Goal: Task Accomplishment & Management: Manage account settings

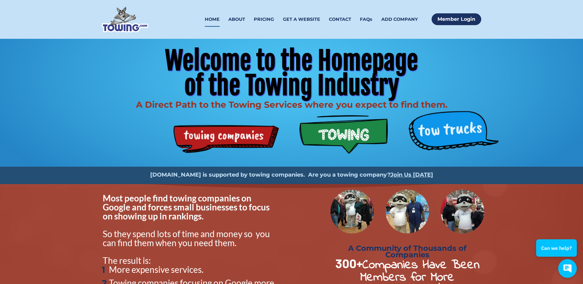
drag, startPoint x: 221, startPoint y: 133, endPoint x: 227, endPoint y: 130, distance: 6.2
click at [223, 132] on div "Welcome to the Homepage of the Towing Industry A Direct Path to the Towing Serv…" at bounding box center [291, 103] width 397 height 128
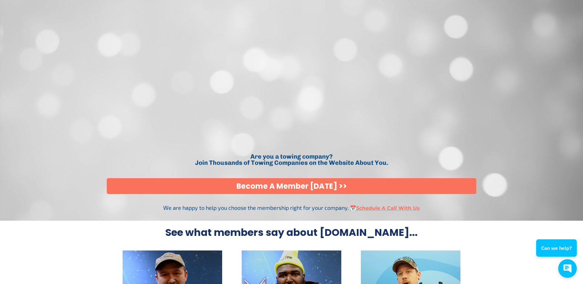
scroll to position [1335, 0]
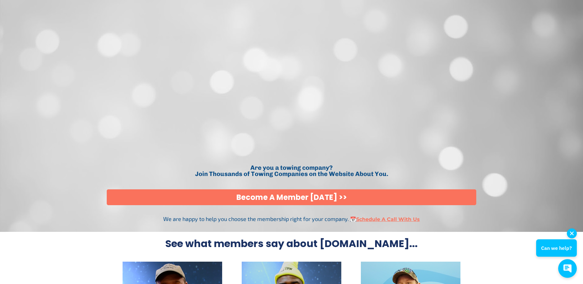
click at [554, 253] on button "Can we help?" at bounding box center [556, 247] width 41 height 17
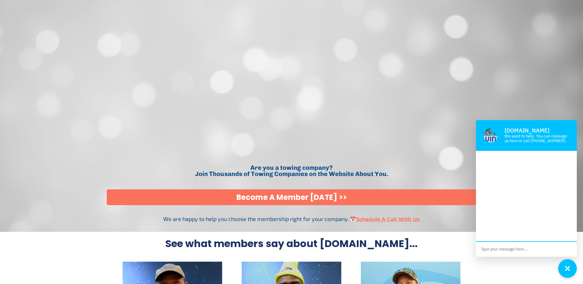
click at [499, 249] on textarea at bounding box center [526, 249] width 101 height 15
type textarea "how can i add ,y tpwing company here"
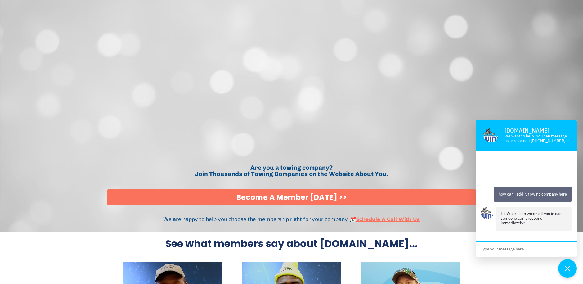
scroll to position [14, 0]
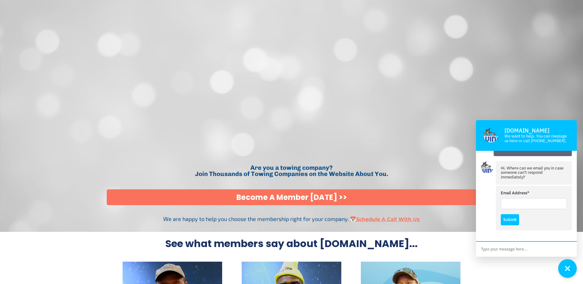
click at [522, 201] on input "Email Address*" at bounding box center [534, 203] width 66 height 11
type input "expressautotowing24@gmail.com"
click at [507, 220] on button "Submit" at bounding box center [510, 219] width 18 height 11
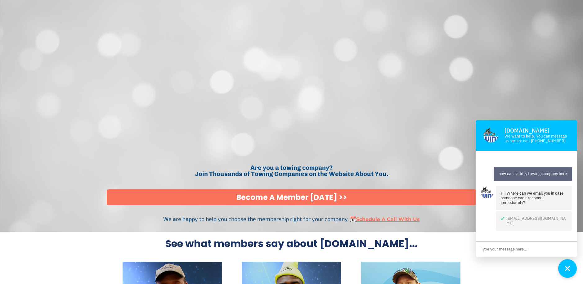
scroll to position [5, 0]
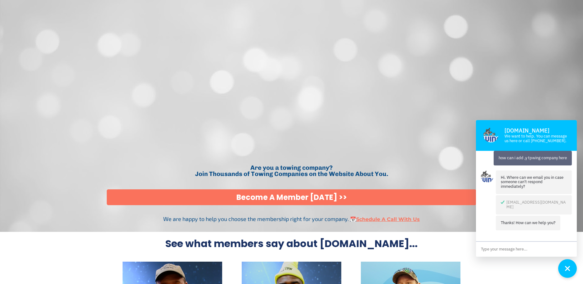
click at [511, 246] on textarea at bounding box center [526, 249] width 101 height 15
type textarea "I want to add my towing company here"
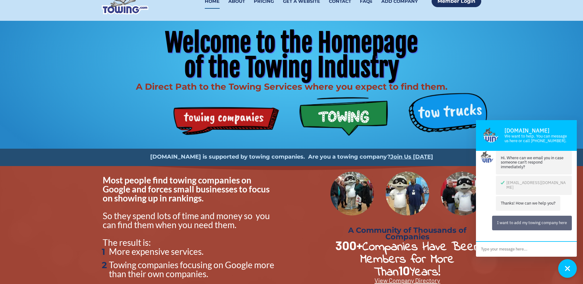
scroll to position [0, 0]
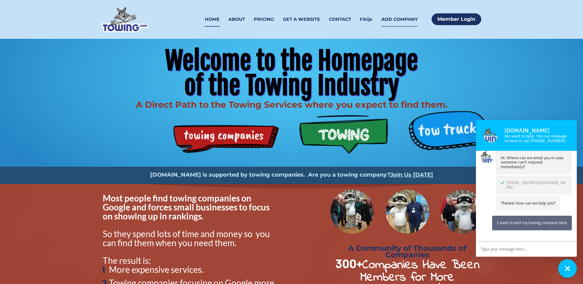
click at [409, 18] on link "ADD COMPANY" at bounding box center [400, 19] width 37 height 15
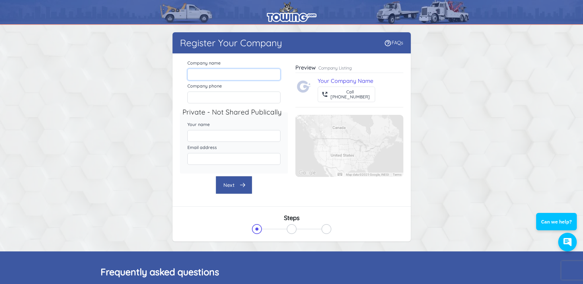
click at [218, 79] on input "Company name" at bounding box center [234, 75] width 93 height 12
type input "Express auto towing and recovery"
type input "7087170675"
type input "[PERSON_NAME]"
type input "expressautotowing24@gmail.com"
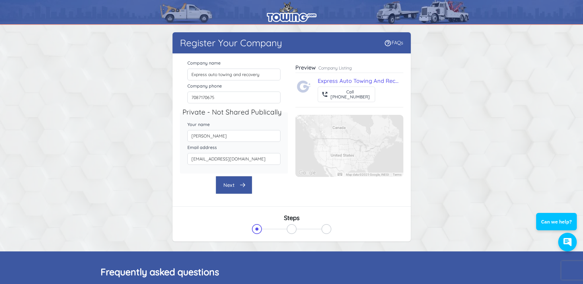
click at [241, 189] on button "Next" at bounding box center [234, 185] width 37 height 18
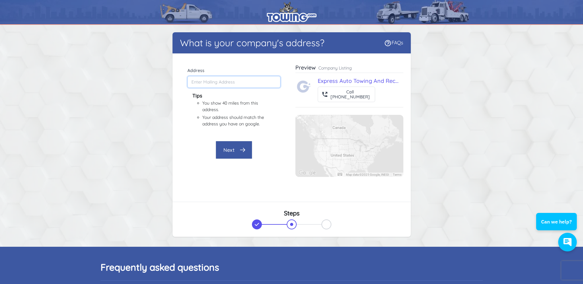
click at [219, 79] on input "Address" at bounding box center [234, 82] width 93 height 12
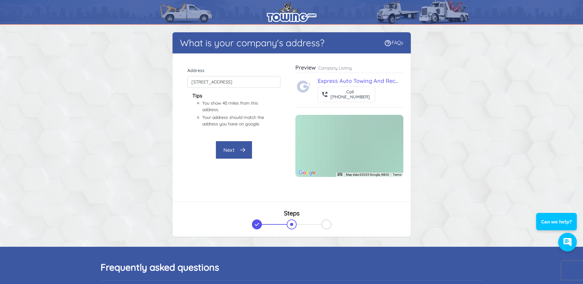
type input "2332 W Ridge Rd, Gary, IN 46408, USA"
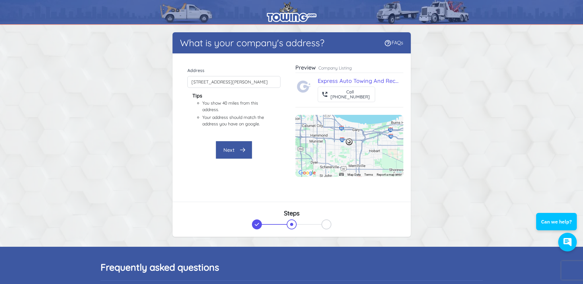
click at [238, 146] on button "Next" at bounding box center [234, 150] width 37 height 18
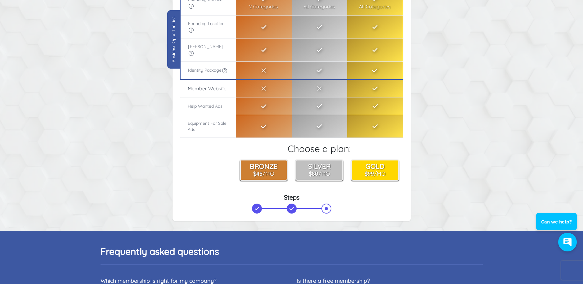
scroll to position [124, 0]
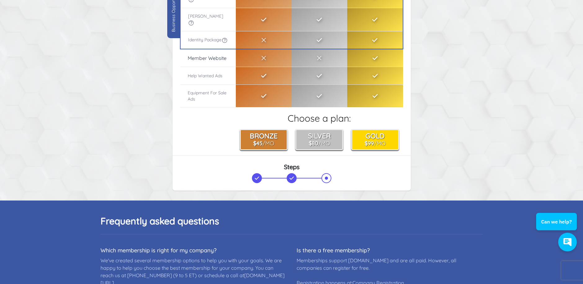
click at [254, 68] on td "Included in Bronze" at bounding box center [264, 76] width 56 height 18
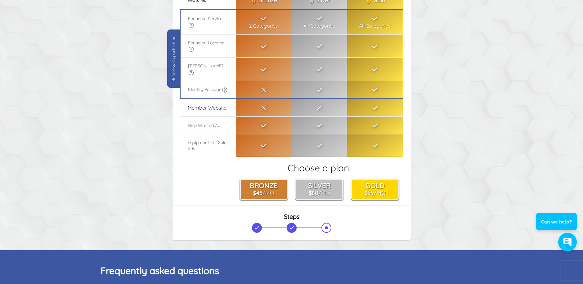
scroll to position [0, 0]
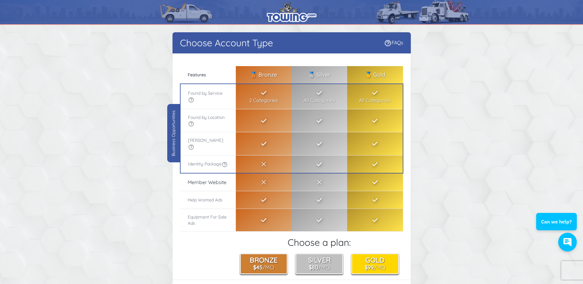
click at [259, 71] on th "🥉 Bronze" at bounding box center [264, 74] width 56 height 17
click at [257, 98] on td "2 Categories" at bounding box center [264, 96] width 56 height 25
click at [264, 262] on button "Bronze $45 /Mo" at bounding box center [264, 263] width 48 height 21
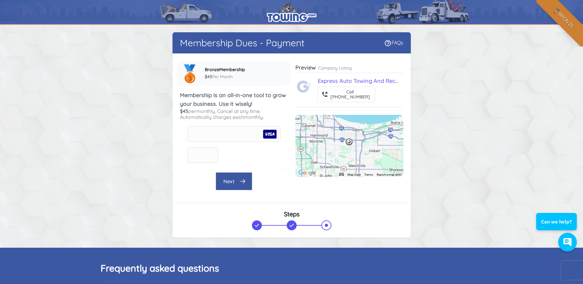
click at [233, 183] on button "Next" at bounding box center [234, 181] width 37 height 18
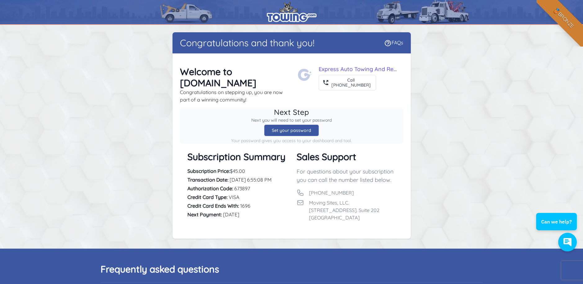
click at [291, 124] on div "Set your password" at bounding box center [291, 130] width 55 height 12
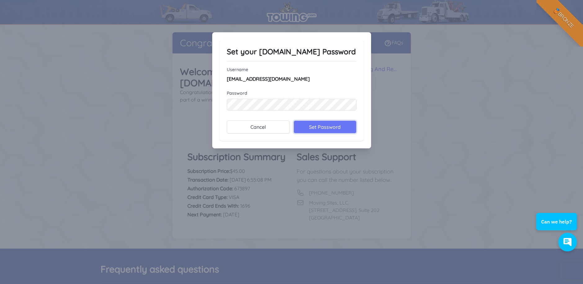
click at [330, 126] on input "Set Password" at bounding box center [325, 126] width 63 height 13
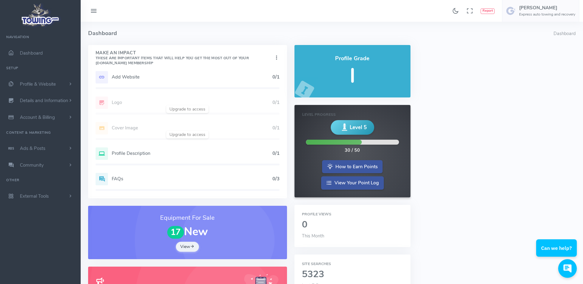
click at [132, 75] on h5 "Add Website" at bounding box center [192, 77] width 161 height 5
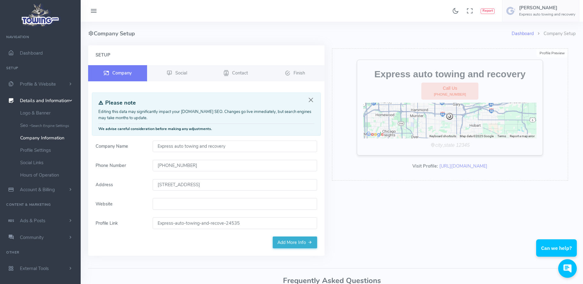
click at [164, 203] on input "Website" at bounding box center [235, 204] width 164 height 12
type input "Express auto towing and recovery"
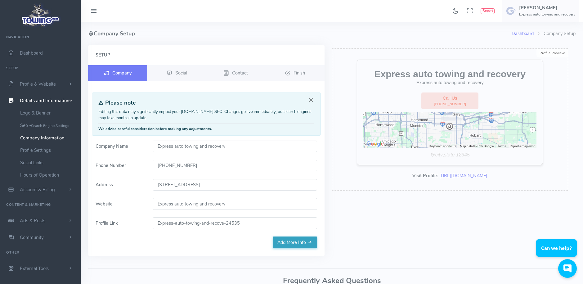
click at [296, 245] on link "Add More Info" at bounding box center [295, 243] width 44 height 12
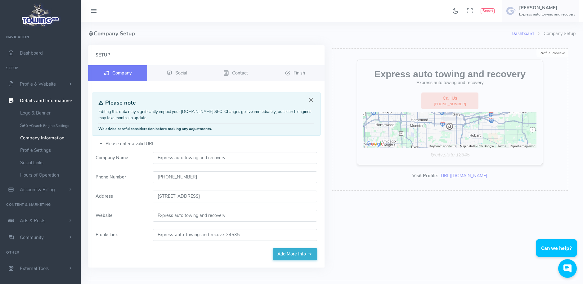
click at [233, 234] on input "Express-auto-towing-and-recove-24535" at bounding box center [235, 235] width 164 height 12
click at [242, 215] on input "Express auto towing and recovery" at bounding box center [235, 216] width 164 height 12
click at [179, 69] on link "Social" at bounding box center [176, 73] width 59 height 16
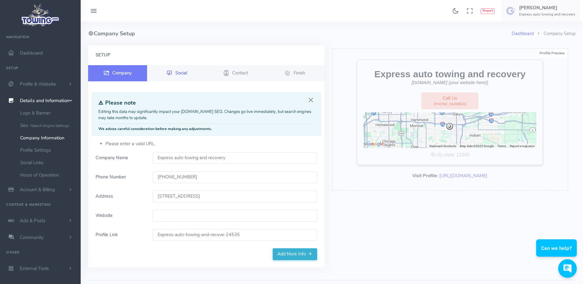
click at [176, 73] on span "Social" at bounding box center [181, 73] width 12 height 6
click at [246, 74] on span "Contact" at bounding box center [240, 73] width 16 height 6
click at [293, 73] on link "Finish" at bounding box center [294, 73] width 59 height 16
click at [182, 215] on input "Website" at bounding box center [235, 216] width 164 height 12
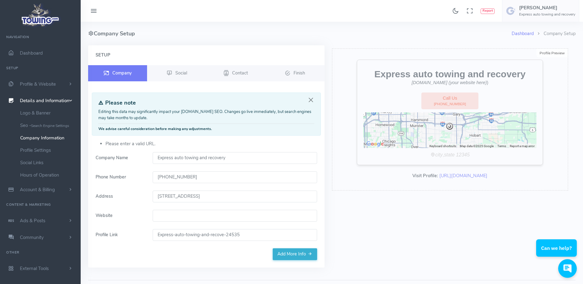
paste input "www.expressautotowingandrecovery.com"
type input "www.expressautotowingandrecovery.com"
click at [287, 250] on link "Add More Info" at bounding box center [295, 254] width 44 height 12
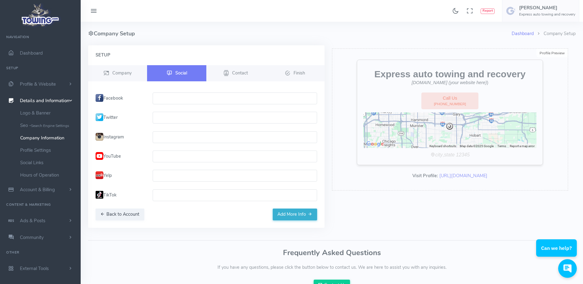
click at [163, 198] on input "text" at bounding box center [235, 195] width 164 height 12
click at [305, 216] on button "Add More Info" at bounding box center [295, 215] width 44 height 12
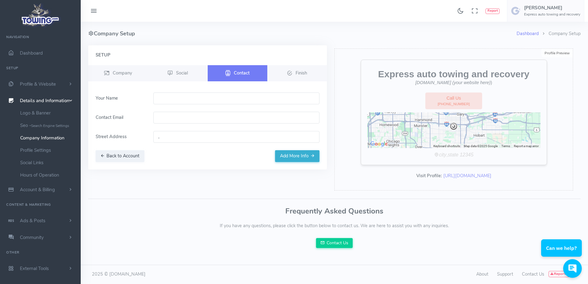
click at [162, 97] on input "text" at bounding box center [236, 99] width 166 height 12
type input "[PERSON_NAME]"
type input "expressautotowing24@gmail.com"
click at [184, 139] on input "," at bounding box center [236, 137] width 166 height 12
type input "2332 W Ridge Rd, Gary, IN 46408, USA"
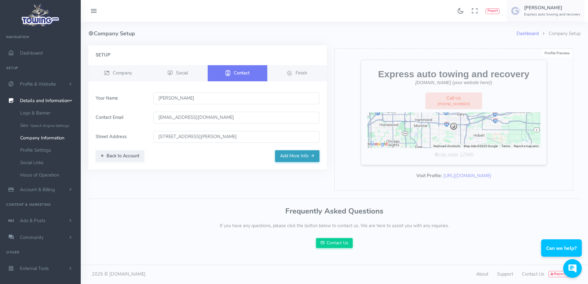
click at [288, 153] on button "Add More Info" at bounding box center [297, 156] width 44 height 12
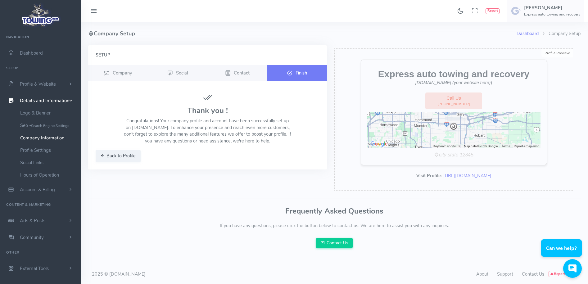
click at [294, 75] on link "Finish" at bounding box center [297, 73] width 60 height 16
click at [304, 71] on span "Finish" at bounding box center [301, 73] width 11 height 6
click at [39, 83] on span "Profile & Website" at bounding box center [38, 84] width 36 height 6
click at [36, 52] on span "Dashboard" at bounding box center [31, 53] width 23 height 6
click at [44, 201] on span "Details and Information" at bounding box center [45, 200] width 50 height 6
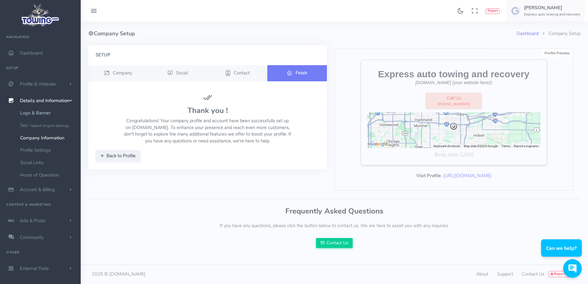
click at [38, 112] on link "Logo & Banner" at bounding box center [48, 113] width 65 height 12
click at [46, 126] on small "Search Engine Settings" at bounding box center [50, 125] width 38 height 5
click at [36, 188] on span "Account & Billing" at bounding box center [37, 190] width 35 height 6
click at [33, 214] on span "Ads & Posts" at bounding box center [32, 215] width 25 height 6
click at [43, 161] on link "Help Wanted Ads" at bounding box center [48, 160] width 65 height 12
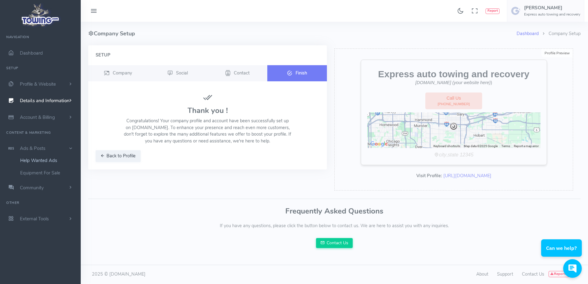
click at [50, 161] on link "Help Wanted Ads" at bounding box center [48, 160] width 65 height 12
click at [143, 55] on h4 "Setup" at bounding box center [208, 55] width 224 height 5
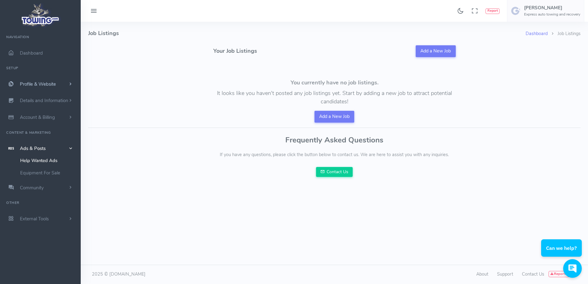
click at [53, 85] on span "Profile & Website" at bounding box center [38, 84] width 36 height 6
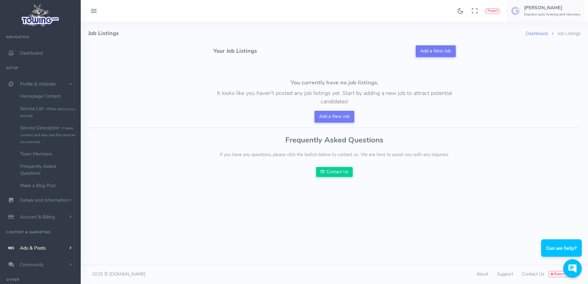
click at [45, 246] on span "Ads & Posts" at bounding box center [33, 248] width 26 height 6
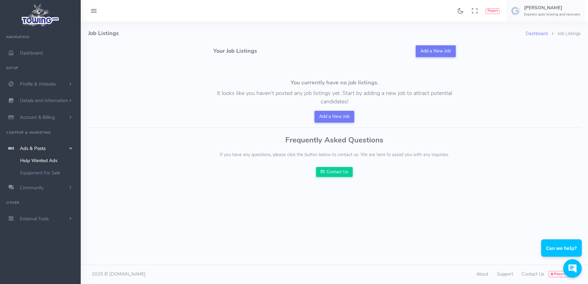
click at [42, 161] on link "Help Wanted Ads" at bounding box center [48, 160] width 65 height 12
click at [43, 172] on link "Equipment For Sale" at bounding box center [48, 173] width 65 height 12
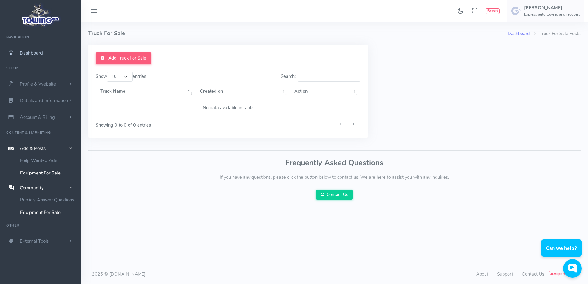
click at [40, 53] on span "Dashboard" at bounding box center [31, 53] width 23 height 6
click at [9, 52] on icon "scrollable content" at bounding box center [11, 53] width 16 height 6
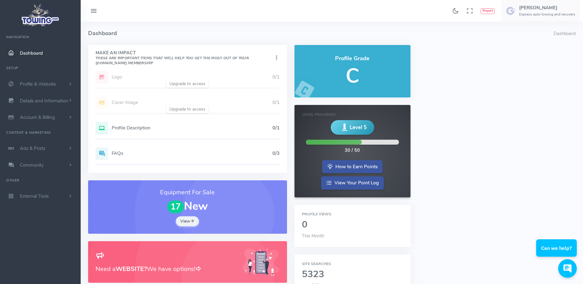
click at [188, 81] on div "Add Website 1/1 Logo 0/1 Cover Image 0/1 Profile Description 0/1 FAQs 0/3" at bounding box center [187, 122] width 199 height 102
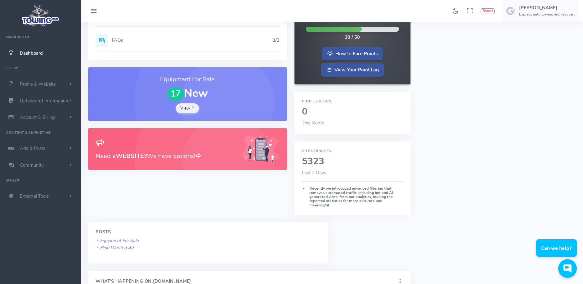
scroll to position [124, 0]
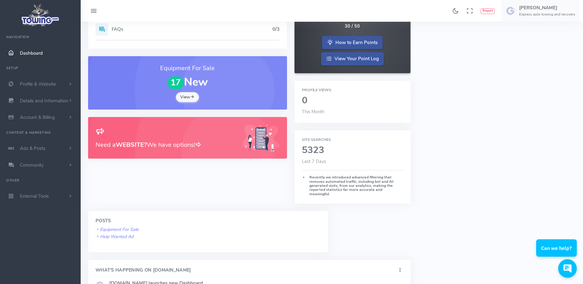
click at [185, 98] on link "View" at bounding box center [187, 97] width 23 height 10
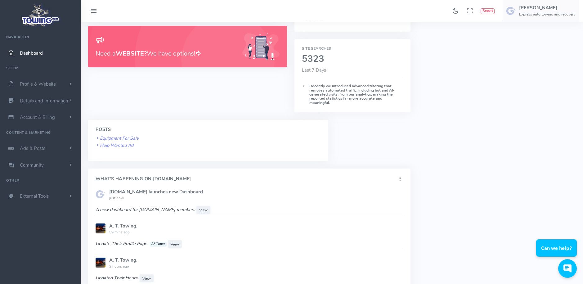
scroll to position [248, 0]
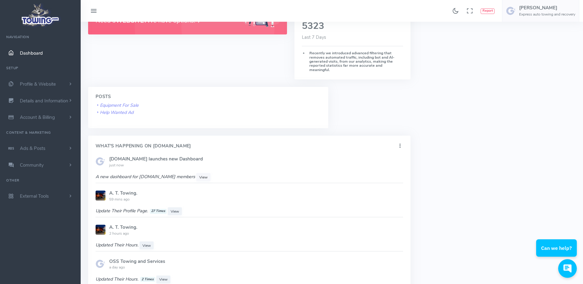
click at [199, 175] on span "View" at bounding box center [203, 177] width 8 height 5
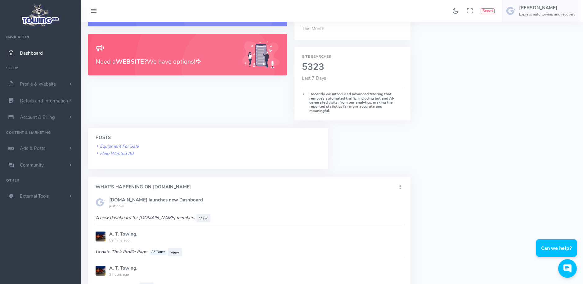
scroll to position [121, 0]
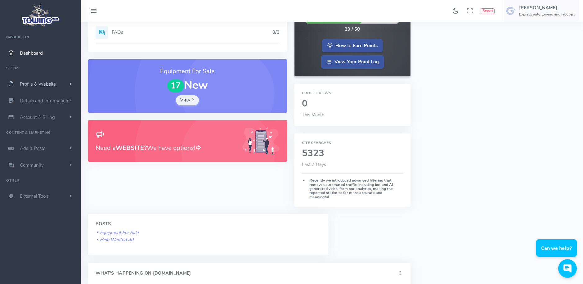
click at [30, 84] on span "Profile & Website" at bounding box center [38, 84] width 36 height 6
click at [54, 202] on span "Details and Information" at bounding box center [44, 200] width 48 height 6
click at [47, 189] on span "Account & Billing" at bounding box center [37, 190] width 35 height 6
click at [31, 215] on span "Ads & Posts" at bounding box center [32, 215] width 25 height 6
click at [34, 161] on link "Help Wanted Ads" at bounding box center [48, 160] width 65 height 12
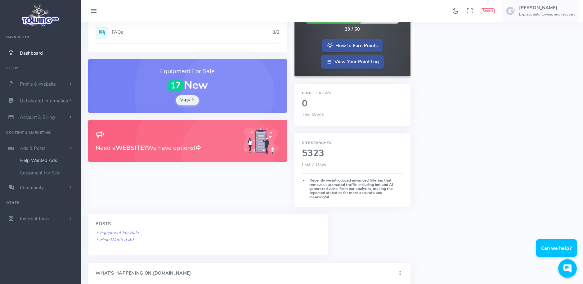
click at [34, 161] on link "Help Wanted Ads" at bounding box center [48, 160] width 65 height 12
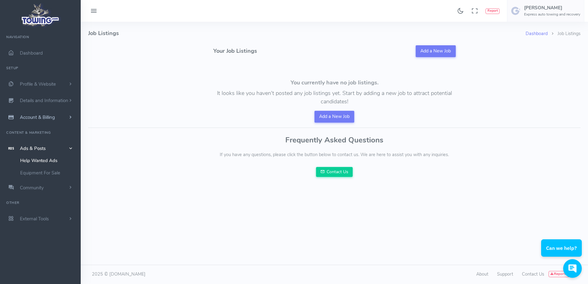
click at [44, 116] on span "Account & Billing" at bounding box center [37, 117] width 35 height 6
click at [41, 130] on link "Update Payment" at bounding box center [48, 129] width 65 height 12
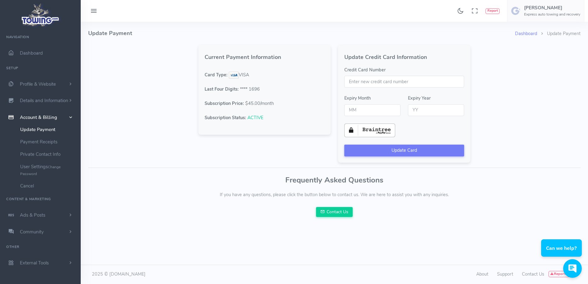
click at [254, 117] on span "ACTIVE" at bounding box center [255, 118] width 16 height 6
click at [232, 74] on img at bounding box center [234, 75] width 10 height 7
click at [376, 150] on button "Update Card" at bounding box center [404, 151] width 120 height 12
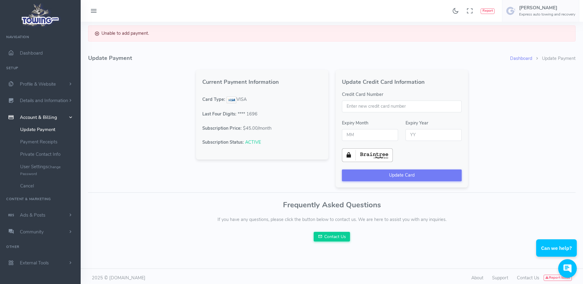
click at [36, 16] on img at bounding box center [41, 15] width 42 height 26
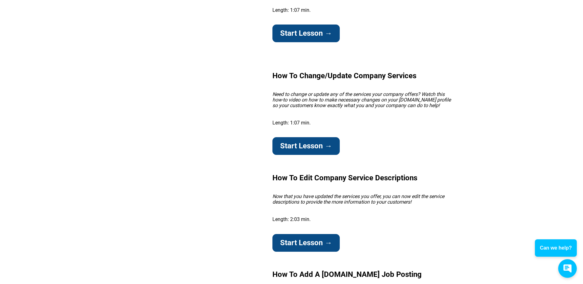
scroll to position [1149, 0]
